Goal: Information Seeking & Learning: Learn about a topic

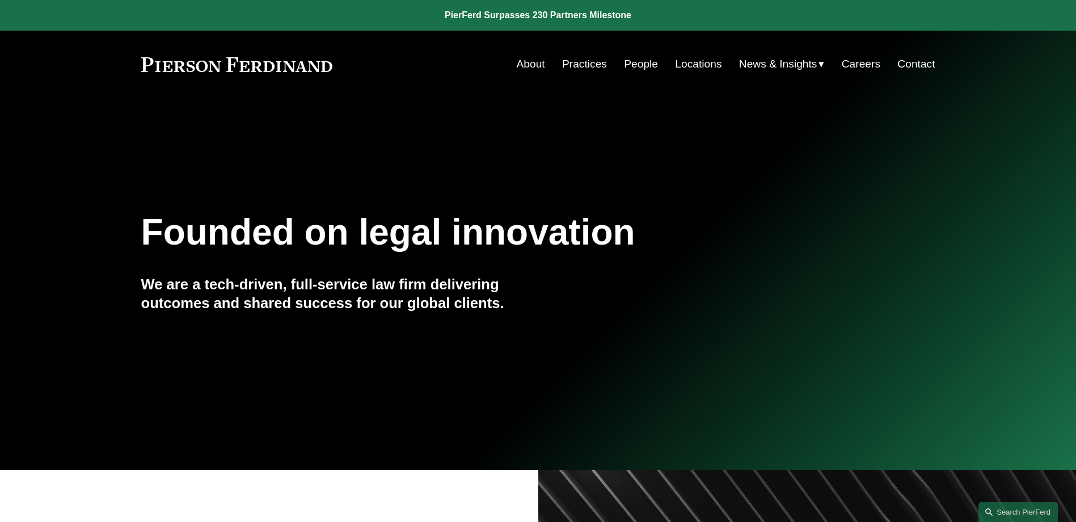
click at [0, 0] on span "Insights" at bounding box center [0, 0] width 0 height 0
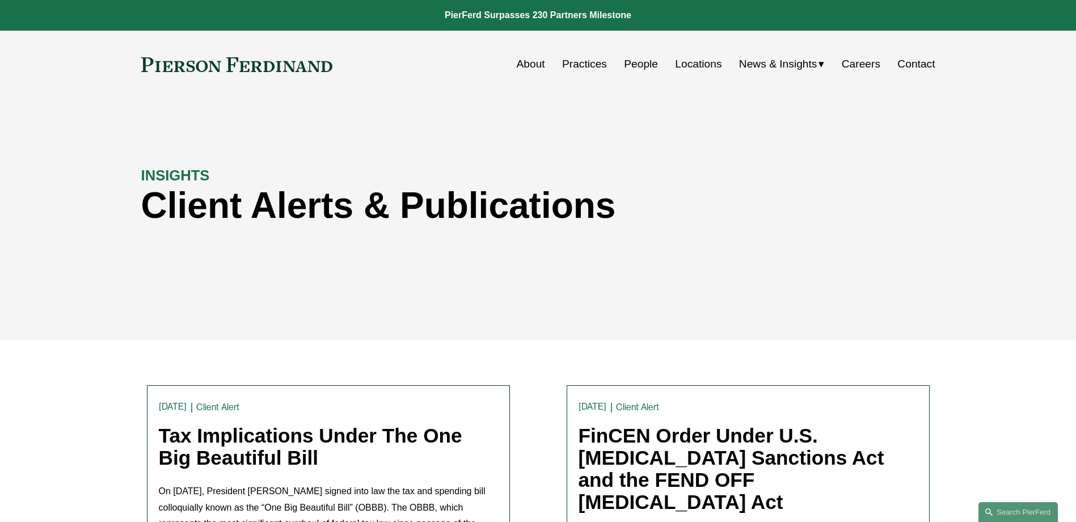
click at [0, 0] on span "Blogs" at bounding box center [0, 0] width 0 height 0
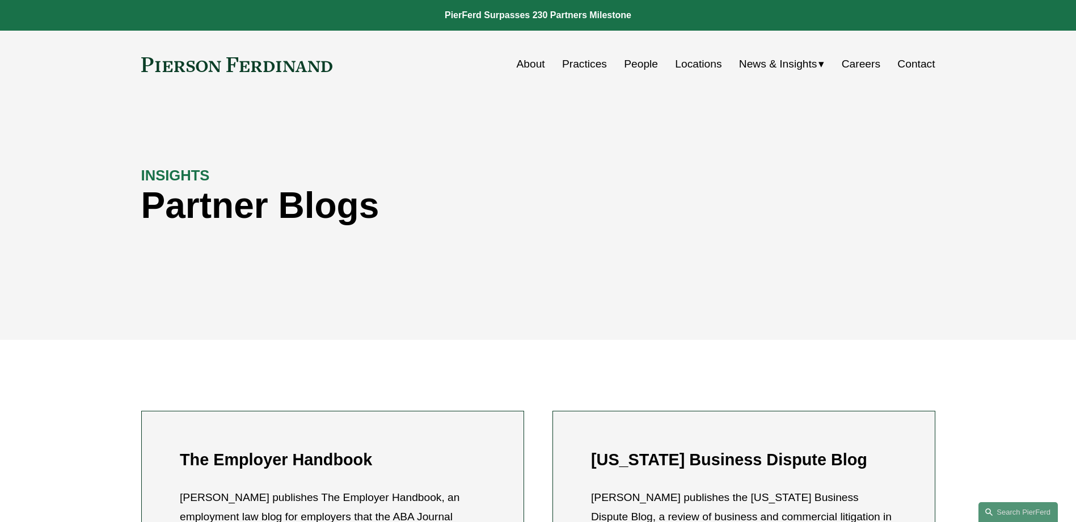
click at [0, 0] on span "News" at bounding box center [0, 0] width 0 height 0
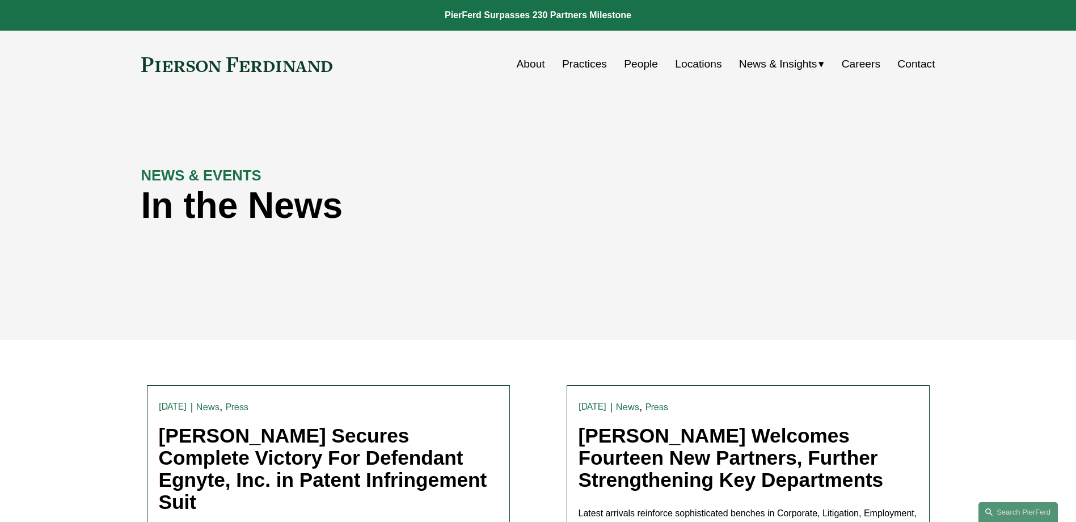
click at [0, 0] on span "Insights" at bounding box center [0, 0] width 0 height 0
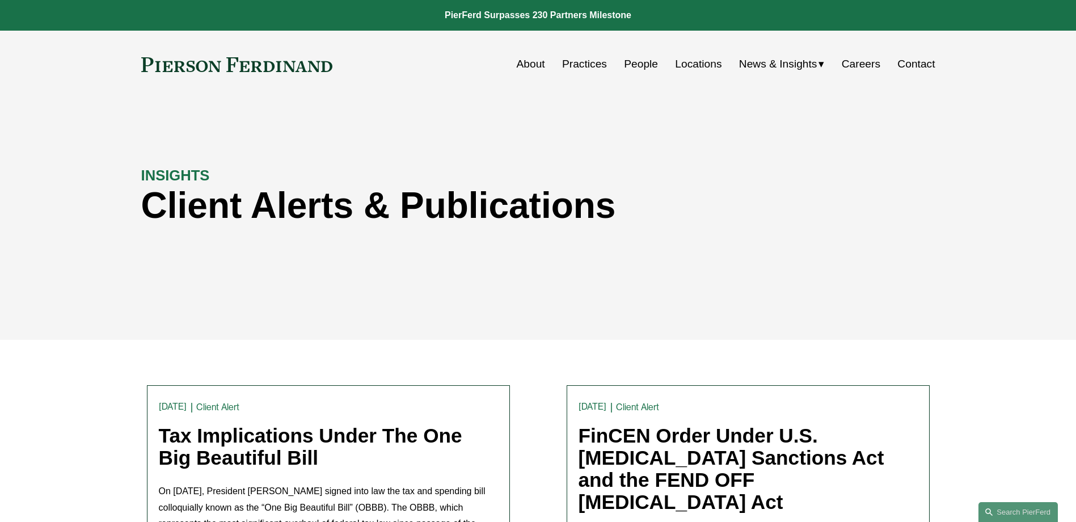
click at [0, 0] on span "Blogs" at bounding box center [0, 0] width 0 height 0
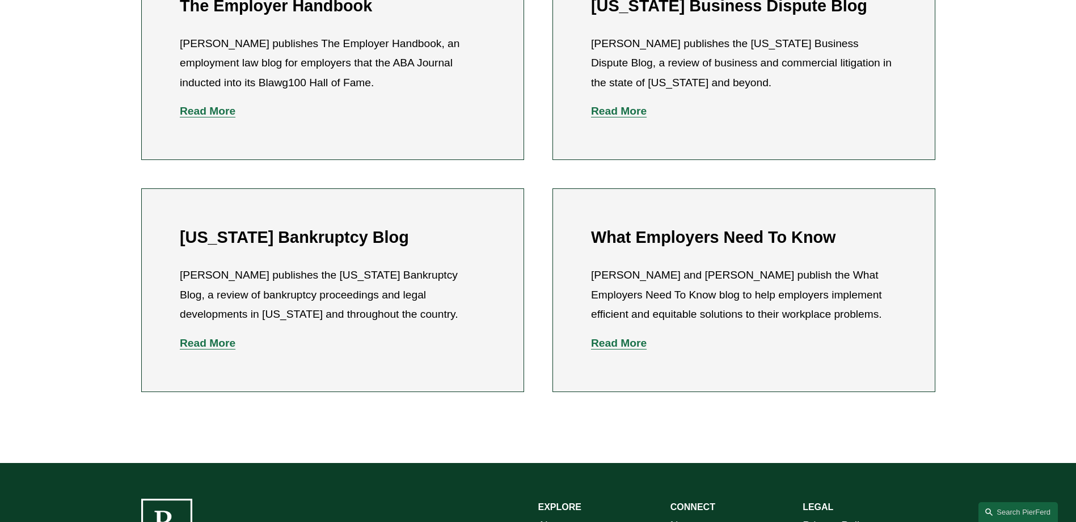
scroll to position [397, 0]
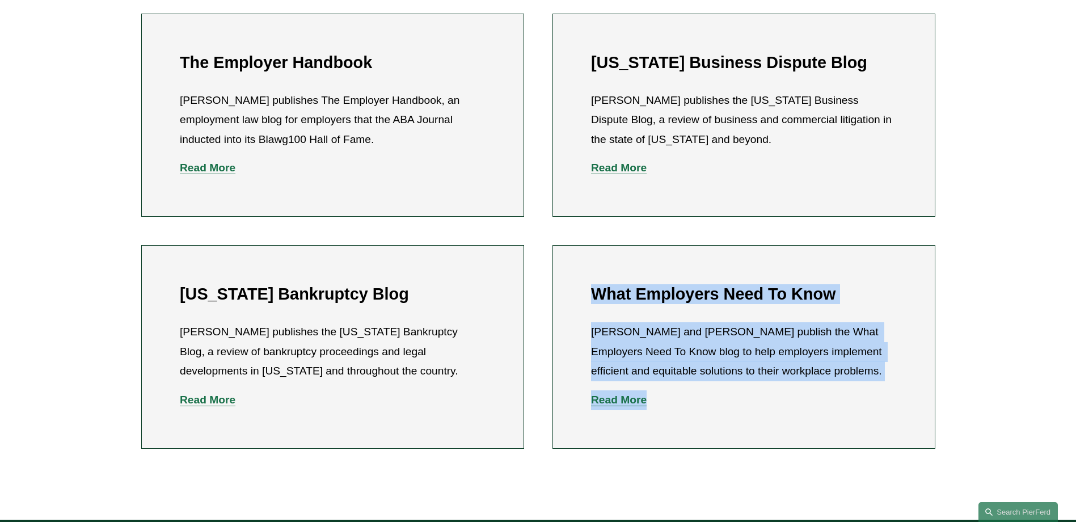
drag, startPoint x: 598, startPoint y: 291, endPoint x: 662, endPoint y: 386, distance: 113.9
click at [662, 386] on div "What Employers Need To Know Amy Epstein Gluck and Richard B. Cohen publish the …" at bounding box center [743, 346] width 305 height 125
drag, startPoint x: 662, startPoint y: 386, endPoint x: 766, endPoint y: 443, distance: 118.8
click at [766, 443] on li "What Employers Need To Know Amy Epstein Gluck and Richard B. Cohen publish the …" at bounding box center [743, 346] width 383 height 203
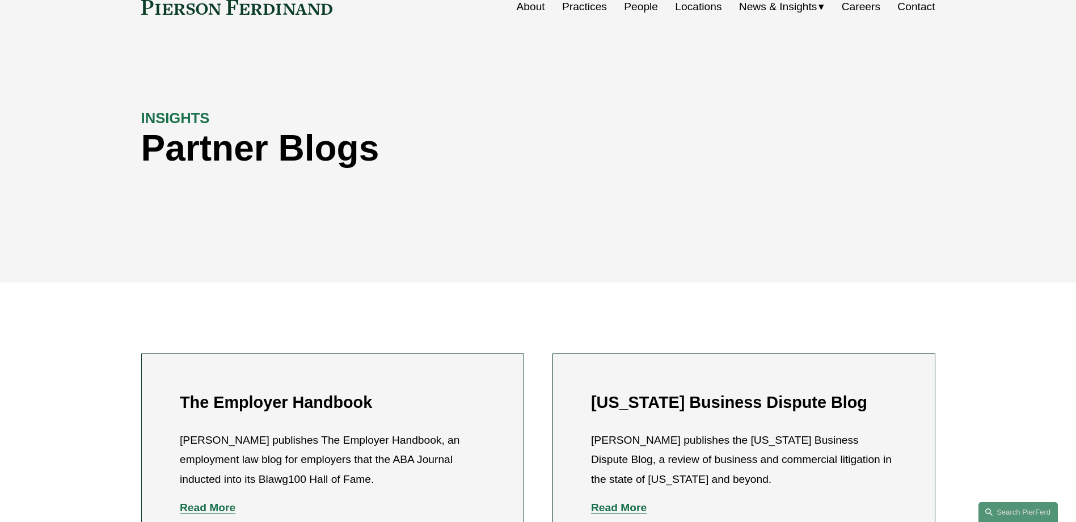
scroll to position [57, 0]
click at [0, 0] on span "Insights" at bounding box center [0, 0] width 0 height 0
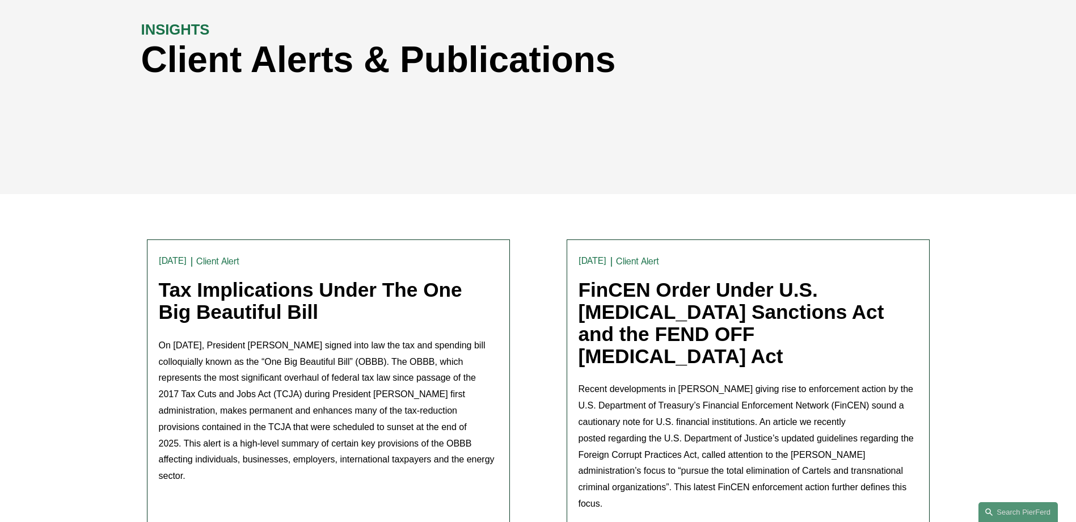
scroll to position [170, 0]
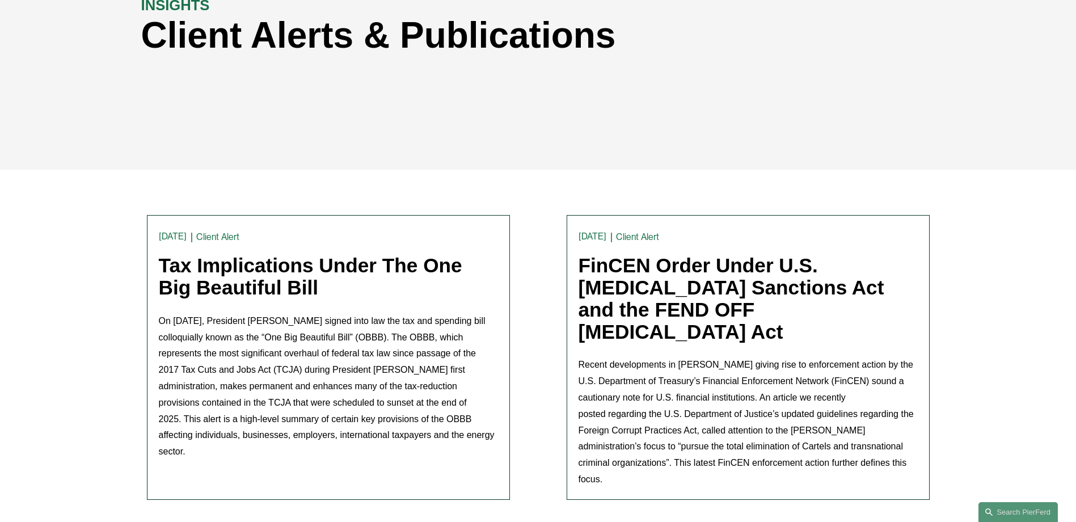
click at [211, 276] on link "Tax Implications Under The One Big Beautiful Bill" at bounding box center [310, 276] width 303 height 44
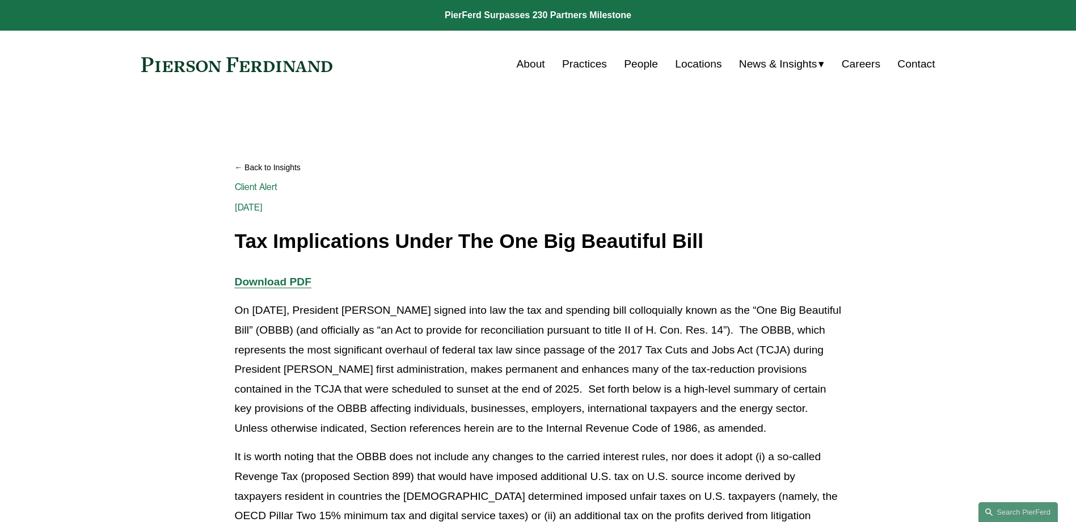
click at [274, 279] on strong "Download PDF" at bounding box center [273, 282] width 77 height 12
